Goal: Navigation & Orientation: Find specific page/section

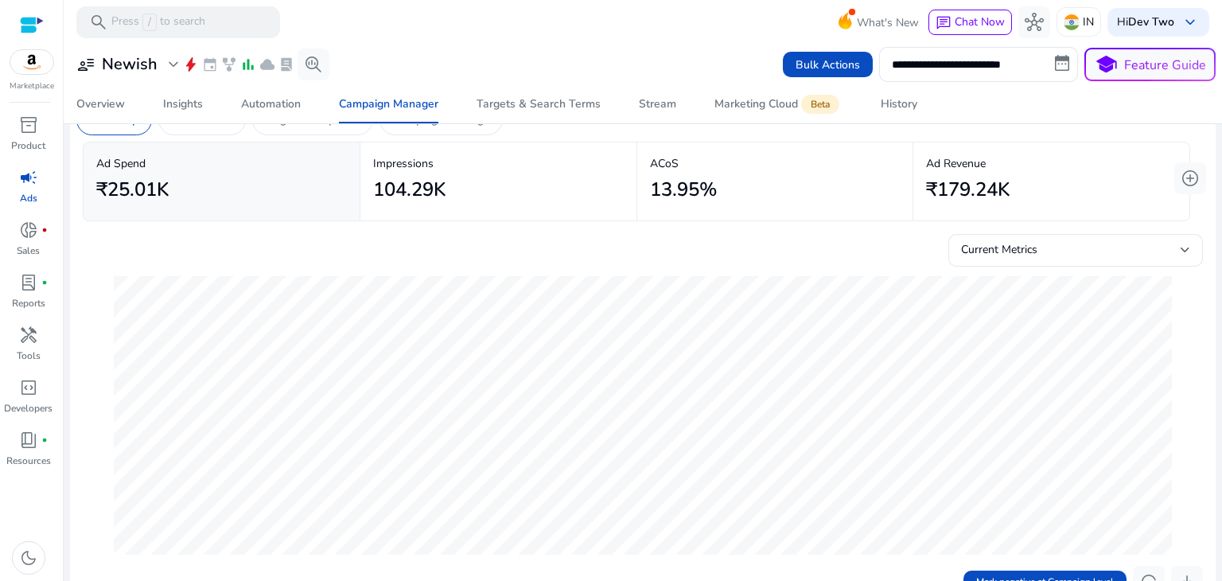
scroll to position [69, 0]
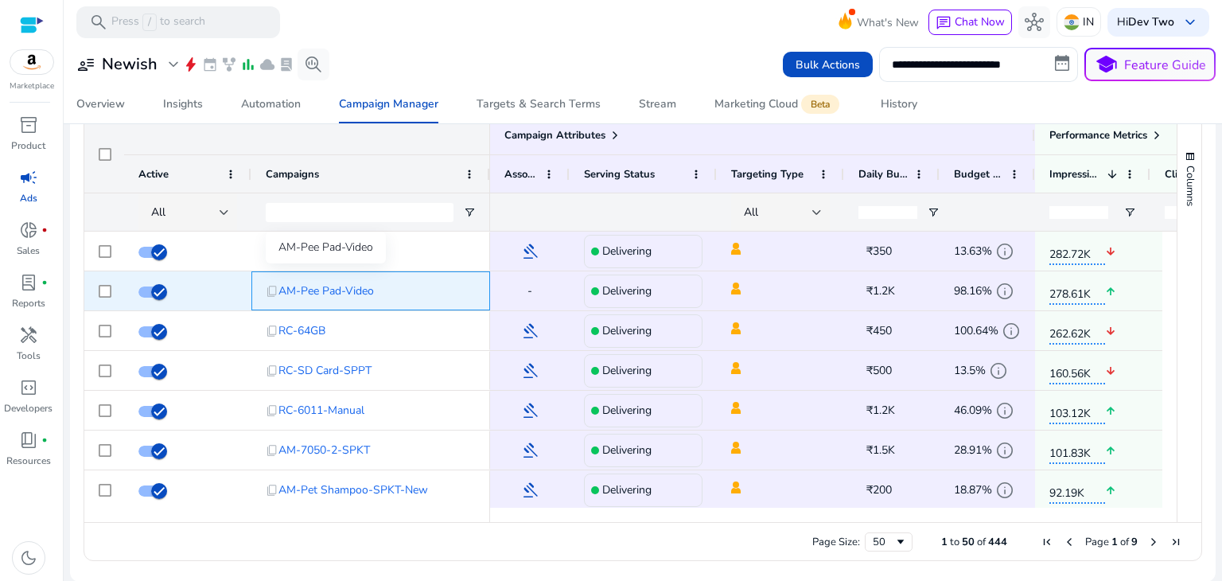
click at [331, 286] on span "AM-Pee Pad-Video" at bounding box center [326, 291] width 95 height 33
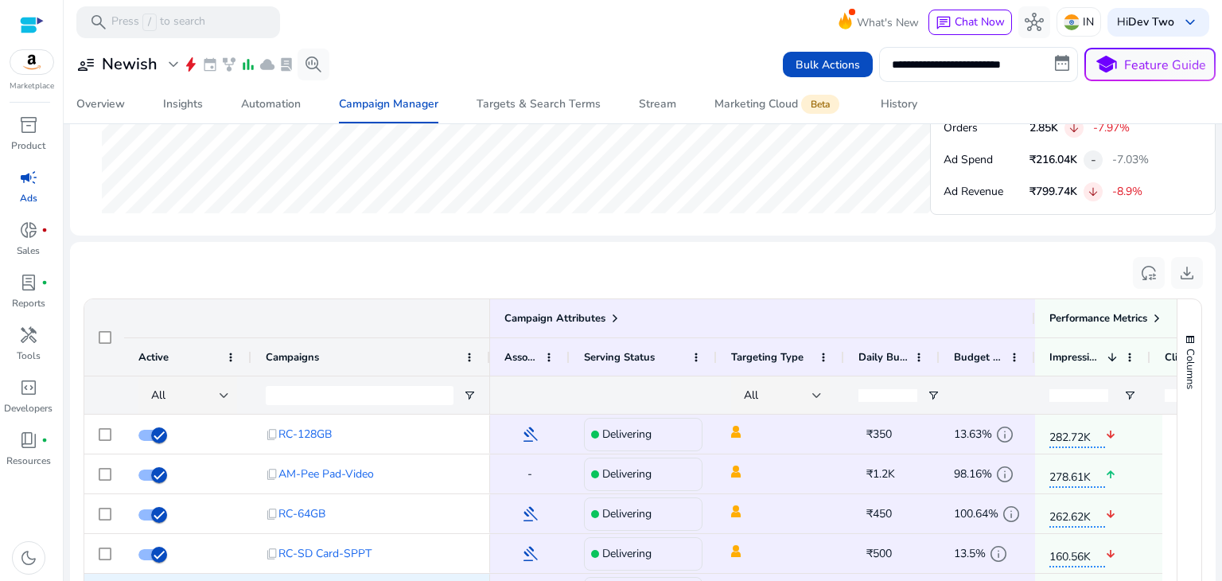
scroll to position [1007, 0]
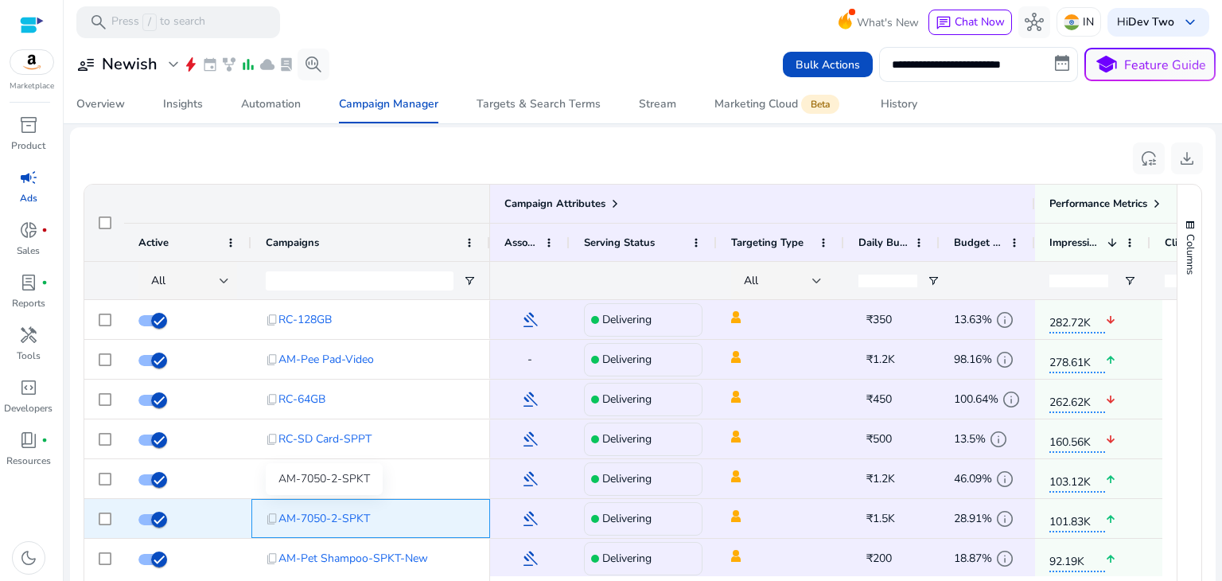
click at [306, 523] on span "AM-7050-2-SPKT" at bounding box center [325, 518] width 92 height 33
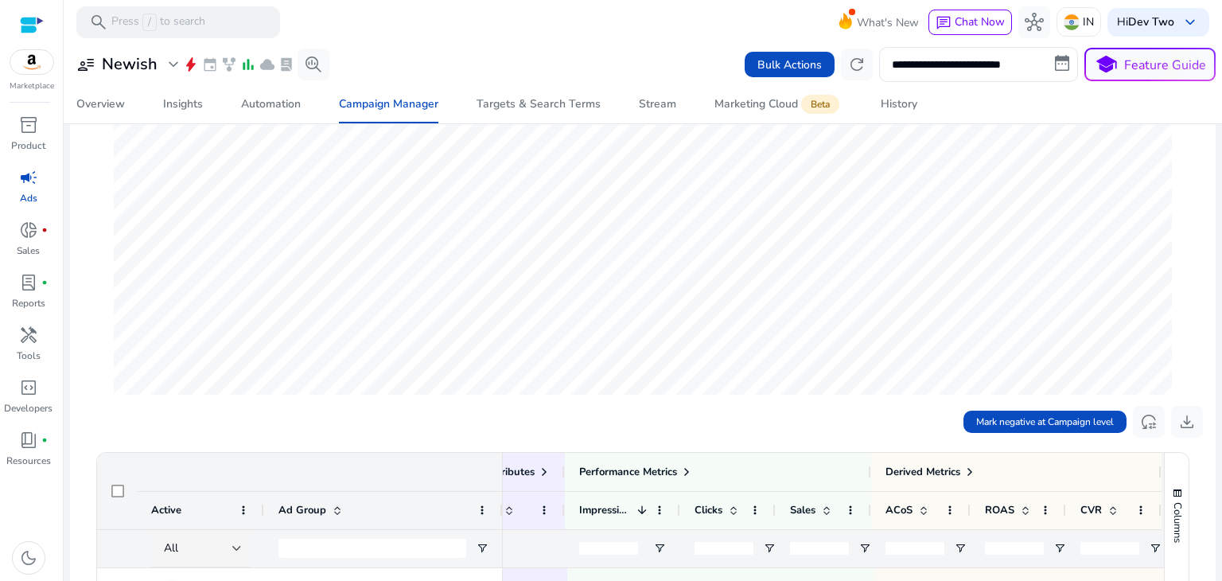
scroll to position [220, 0]
click at [513, 108] on div "Targets & Search Terms" at bounding box center [539, 104] width 124 height 11
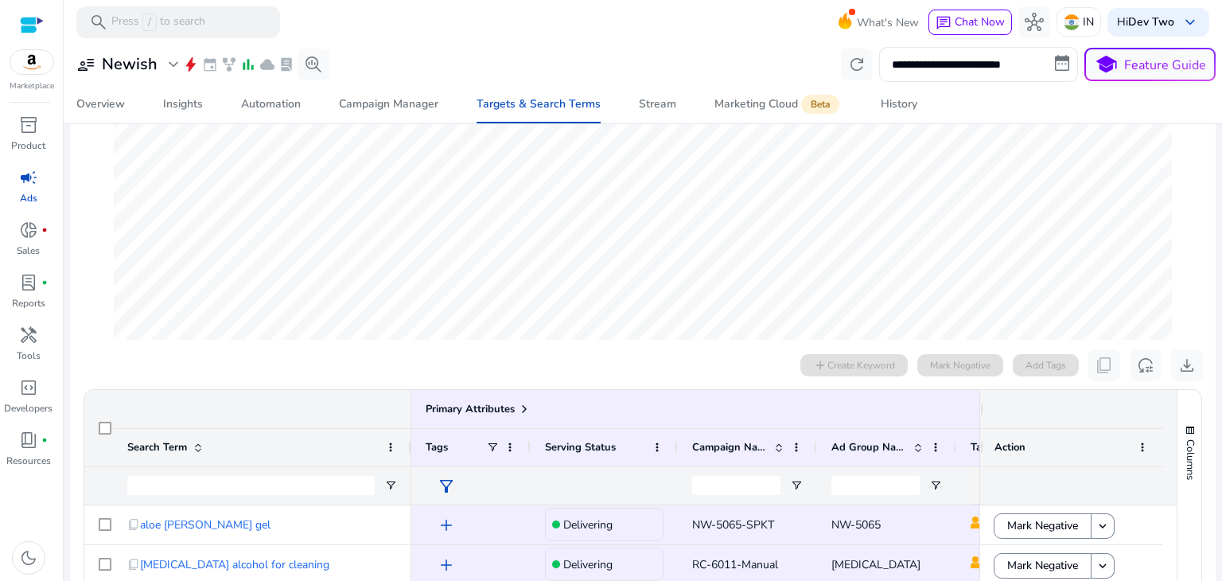
scroll to position [253, 0]
